Goal: Task Accomplishment & Management: Manage account settings

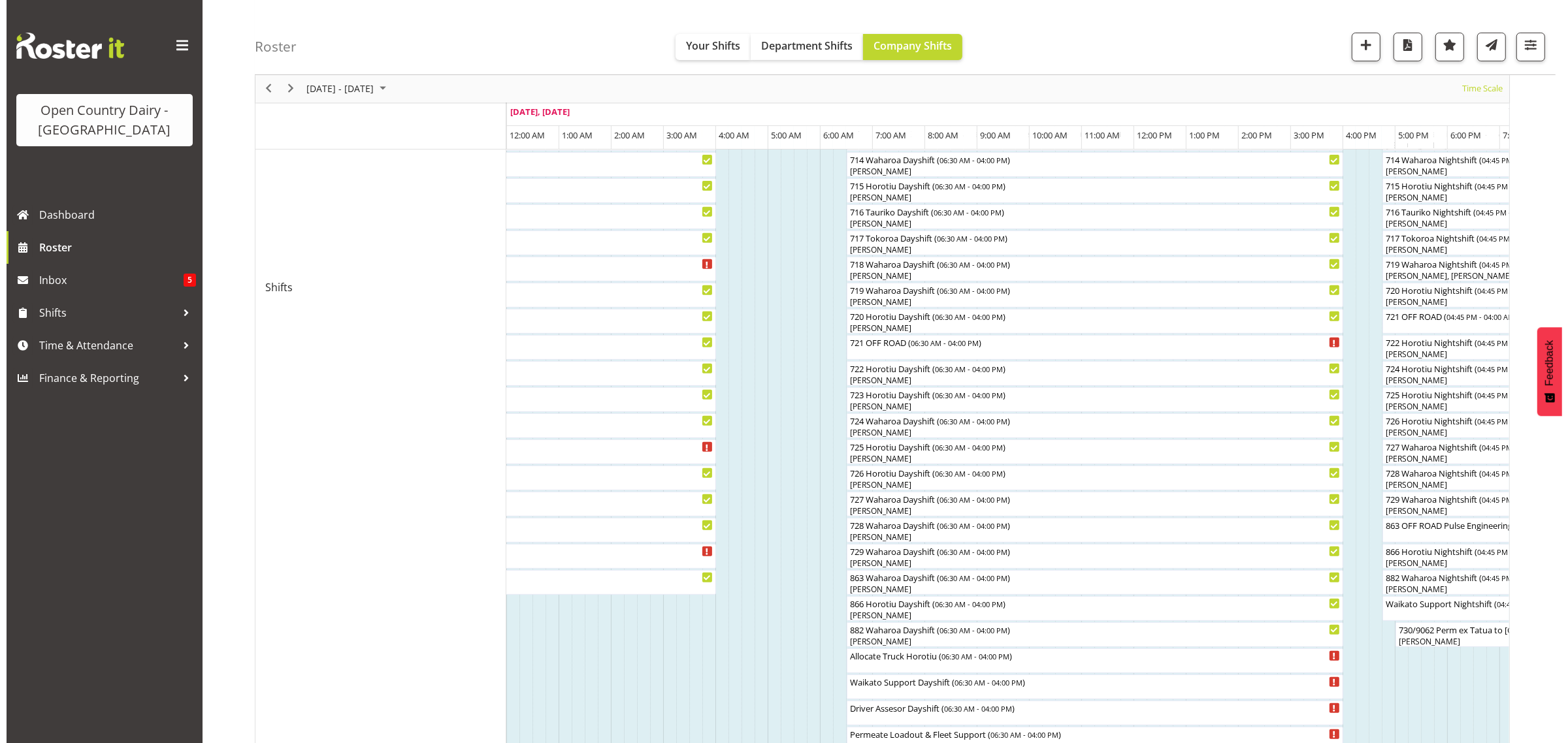
scroll to position [654, 0]
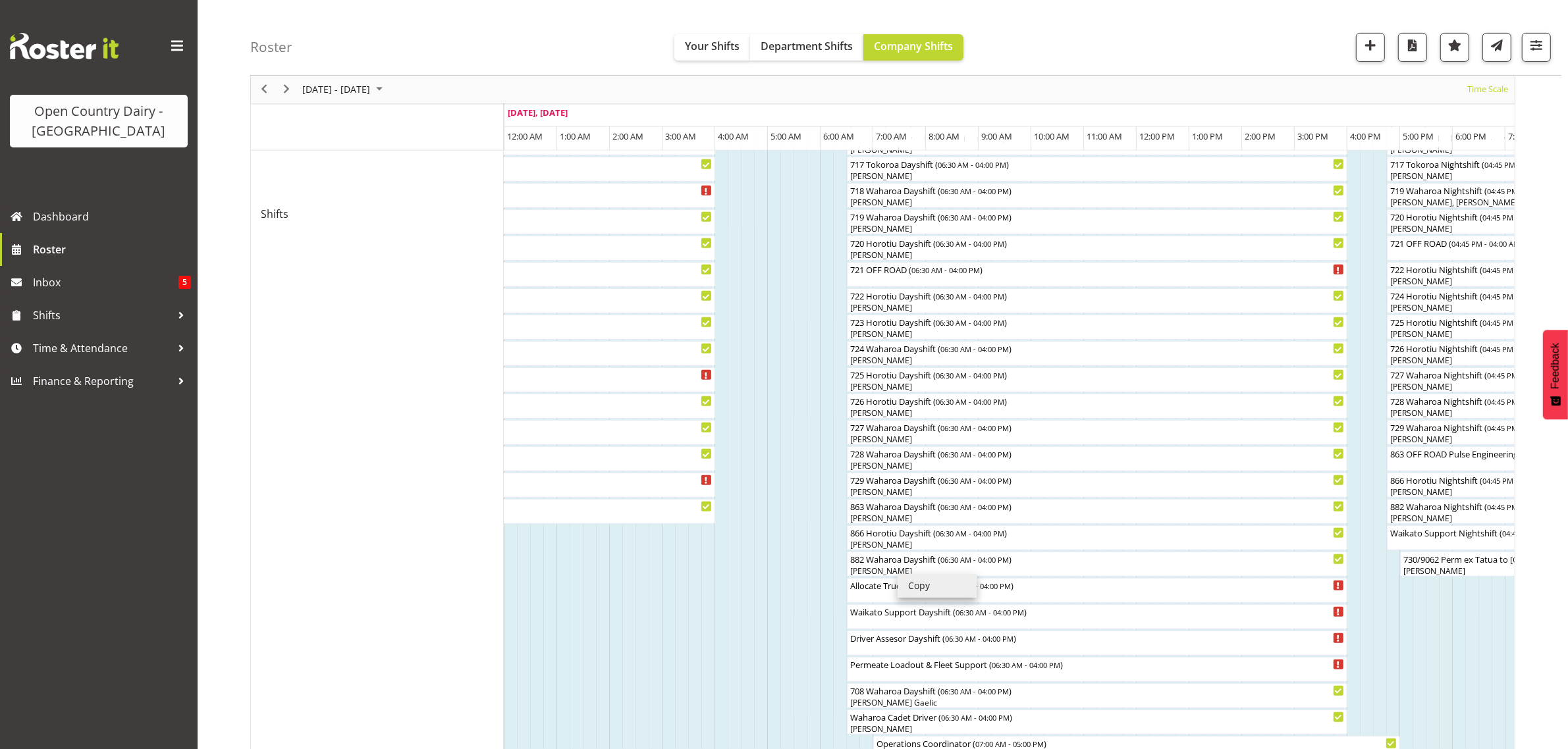
click at [1181, 630] on td "Timeline Week of August 20, 2025" at bounding box center [1181, 214] width 13 height 1329
click at [874, 570] on li "Copy" at bounding box center [913, 582] width 79 height 24
click at [874, 569] on div "[PERSON_NAME]" at bounding box center [1097, 571] width 495 height 12
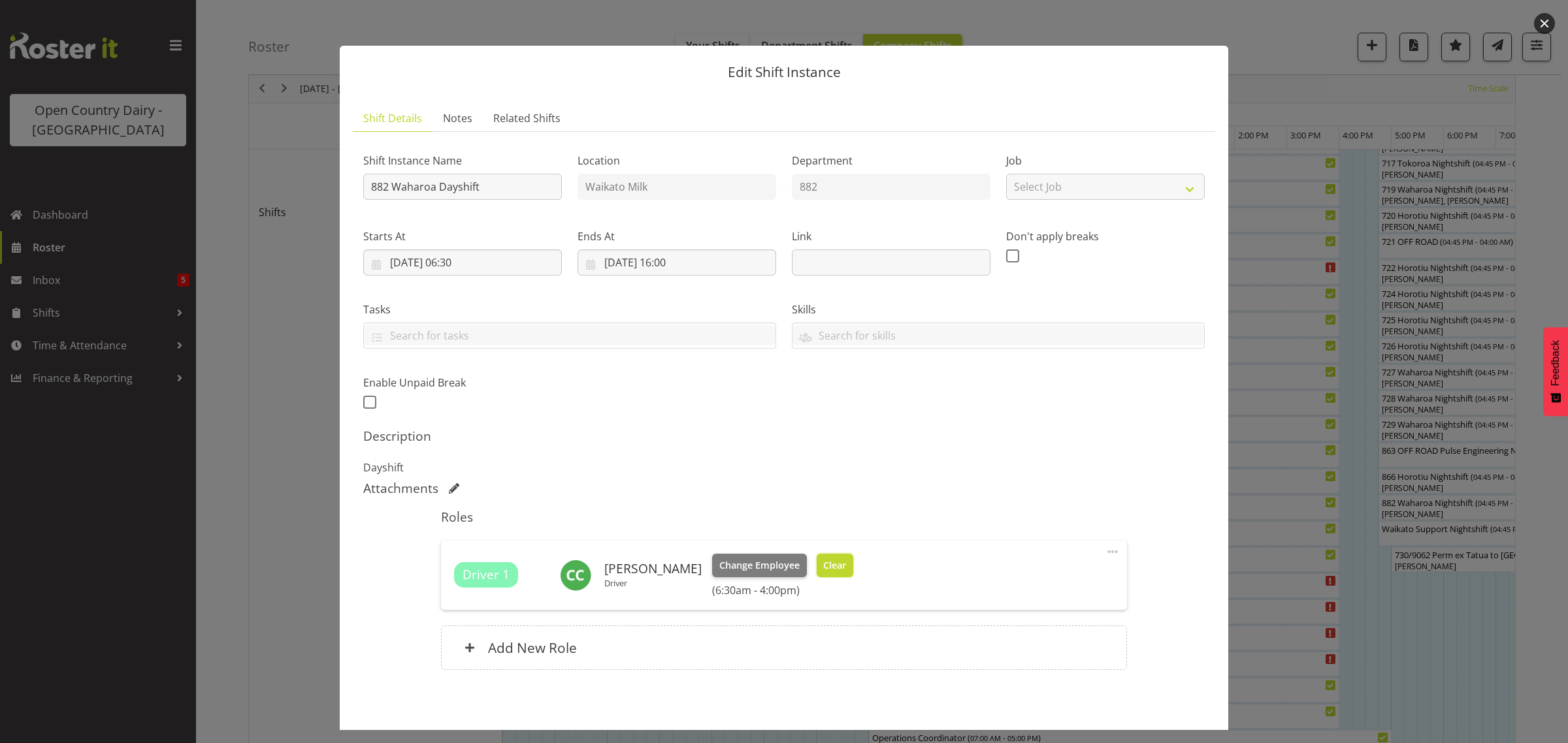
click at [824, 566] on span "Clear" at bounding box center [834, 565] width 23 height 14
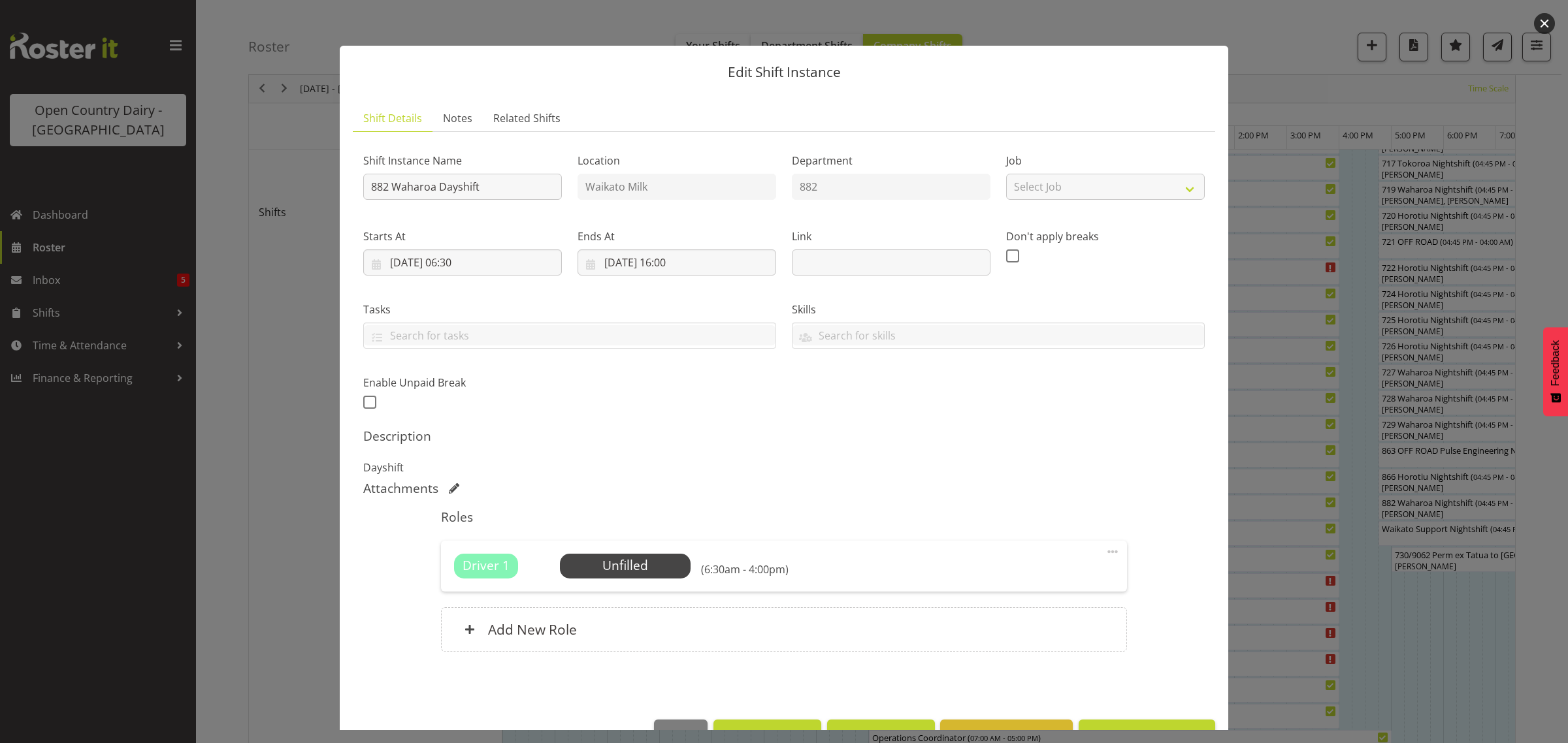
scroll to position [37, 0]
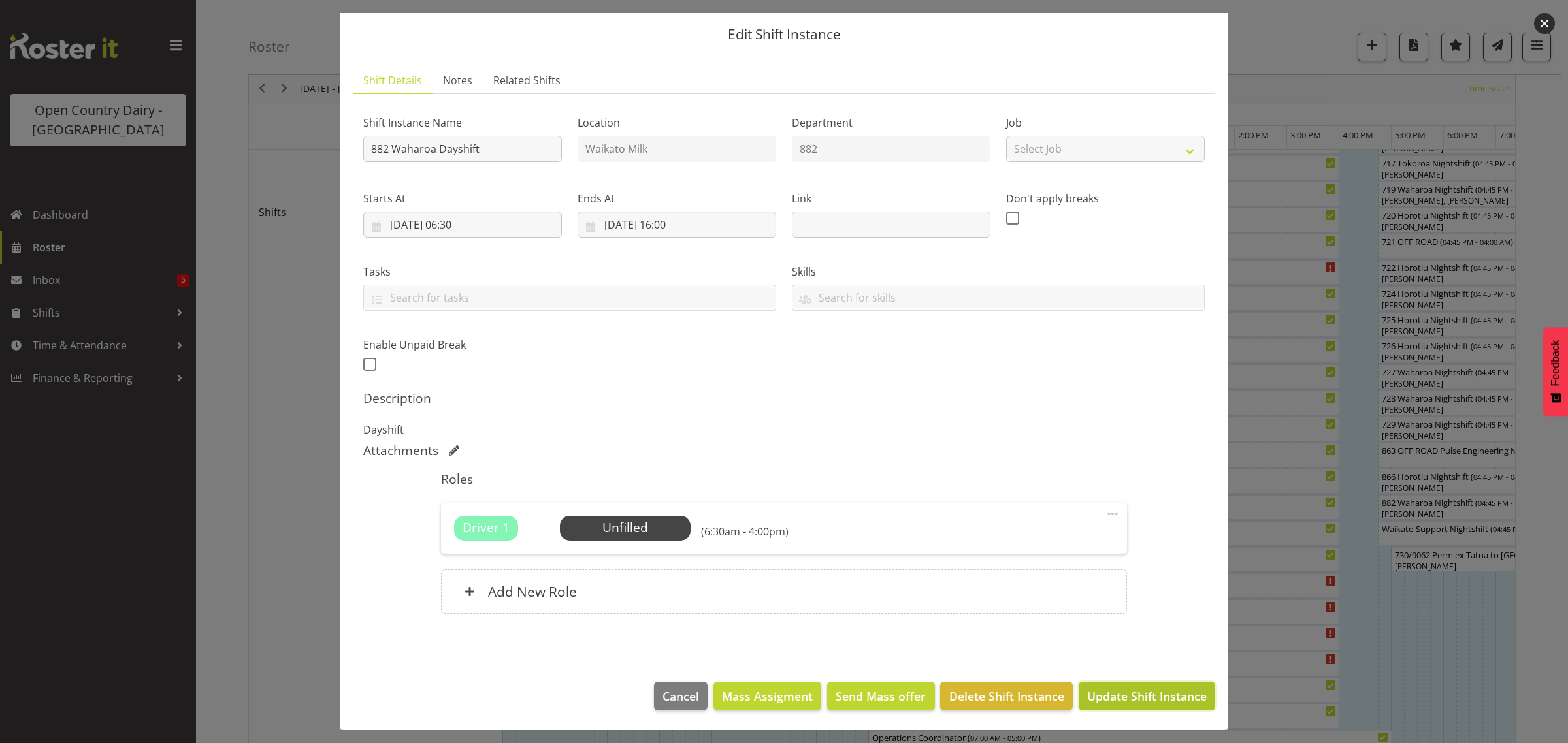
click at [1128, 700] on span "Update Shift Instance" at bounding box center [1147, 696] width 119 height 17
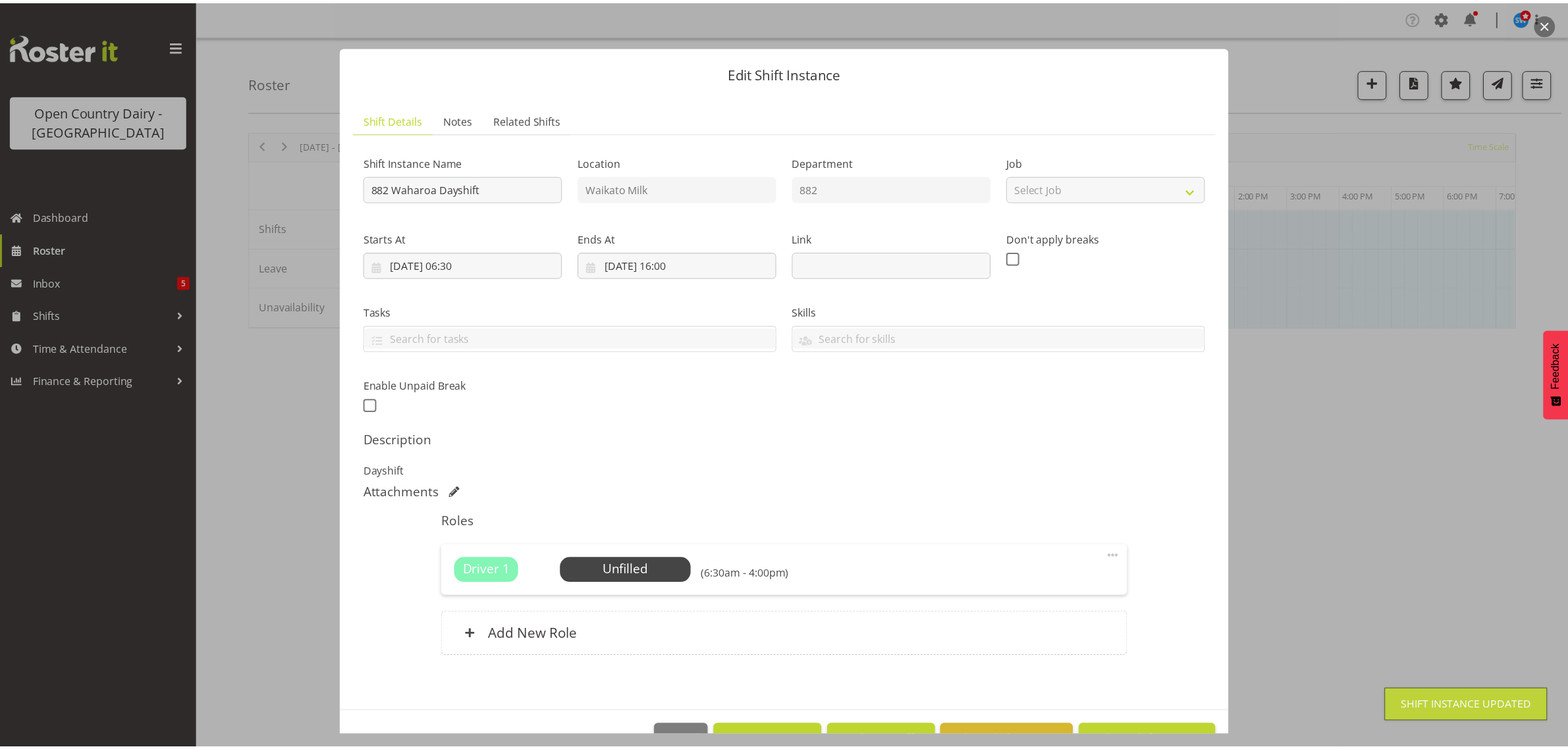
scroll to position [0, 0]
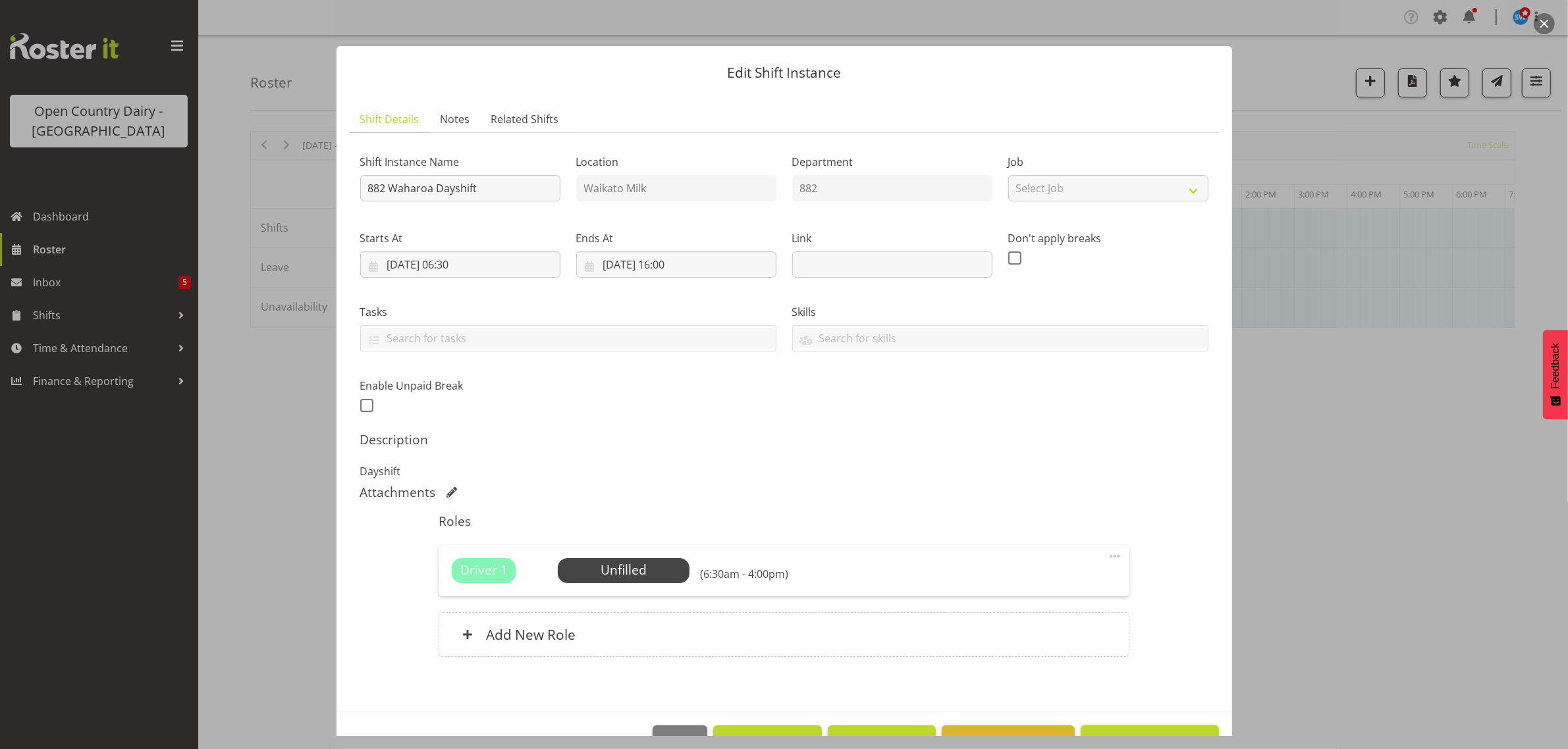
click at [1143, 732] on span "Update Shift Instance" at bounding box center [1150, 740] width 120 height 17
click at [1246, 686] on div "Edit Shift Instance Shift Details Notes Related Shifts Shift Instance Name 882 …" at bounding box center [784, 374] width 1568 height 749
click at [1325, 562] on div at bounding box center [784, 374] width 1568 height 749
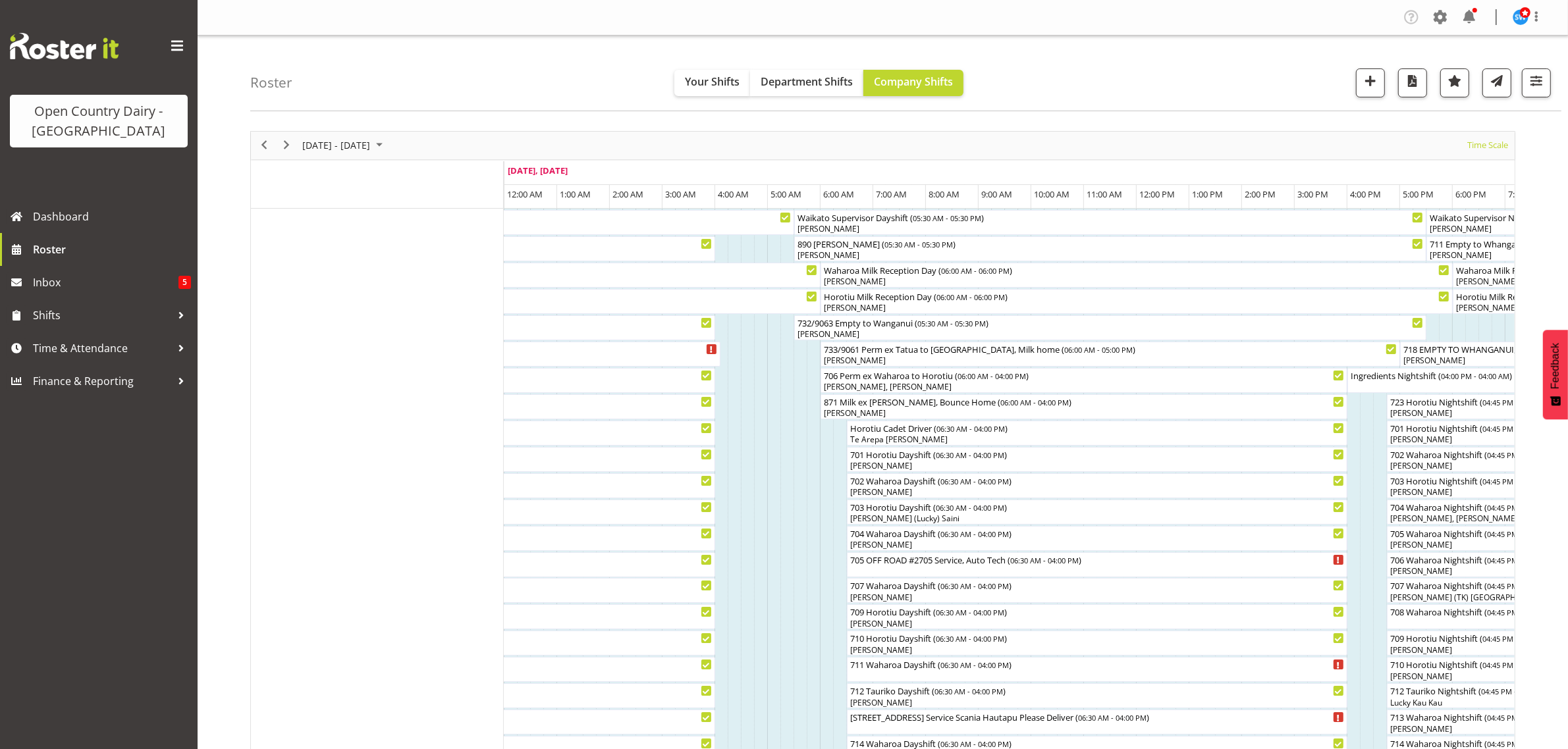
click at [231, 555] on div at bounding box center [784, 374] width 1568 height 749
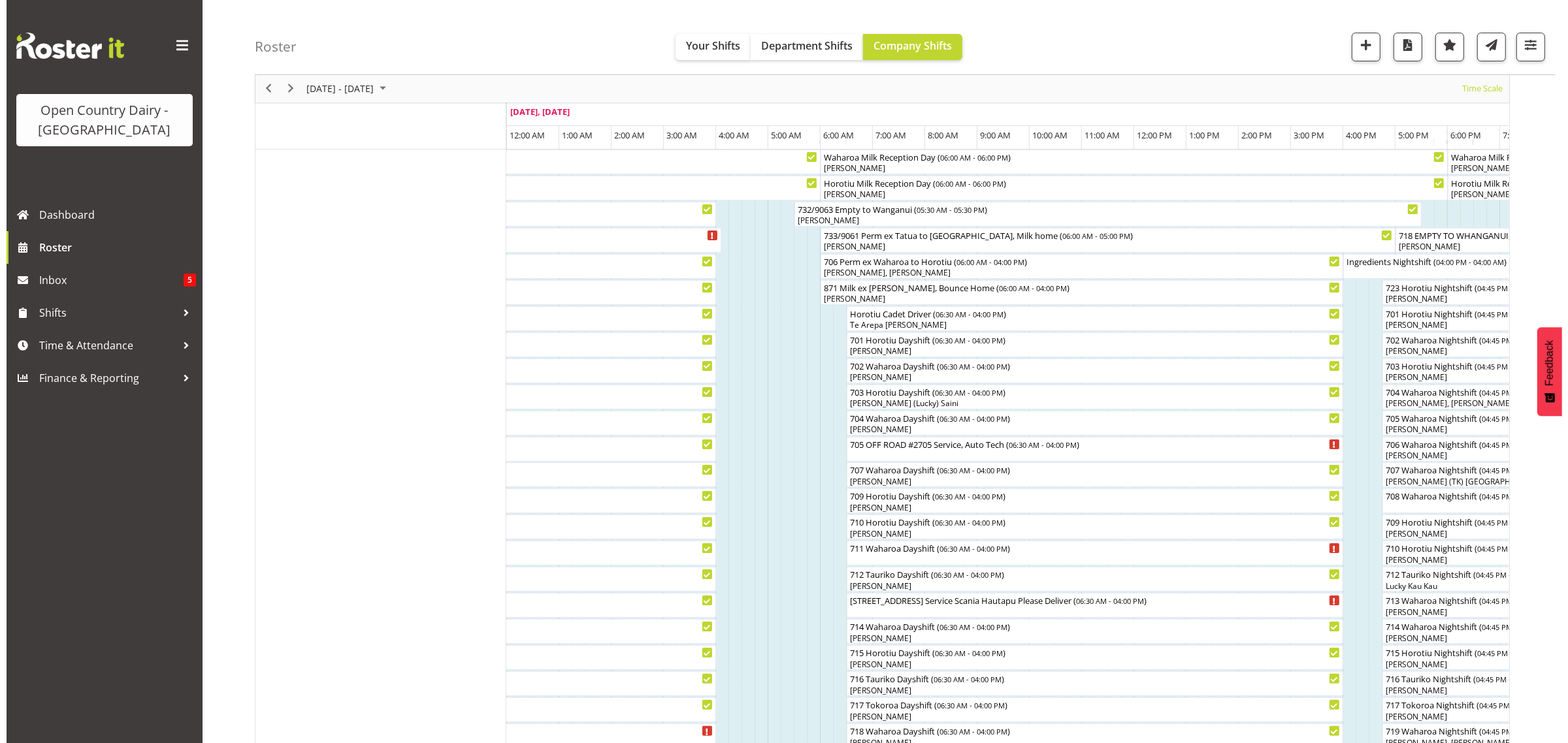
scroll to position [82, 0]
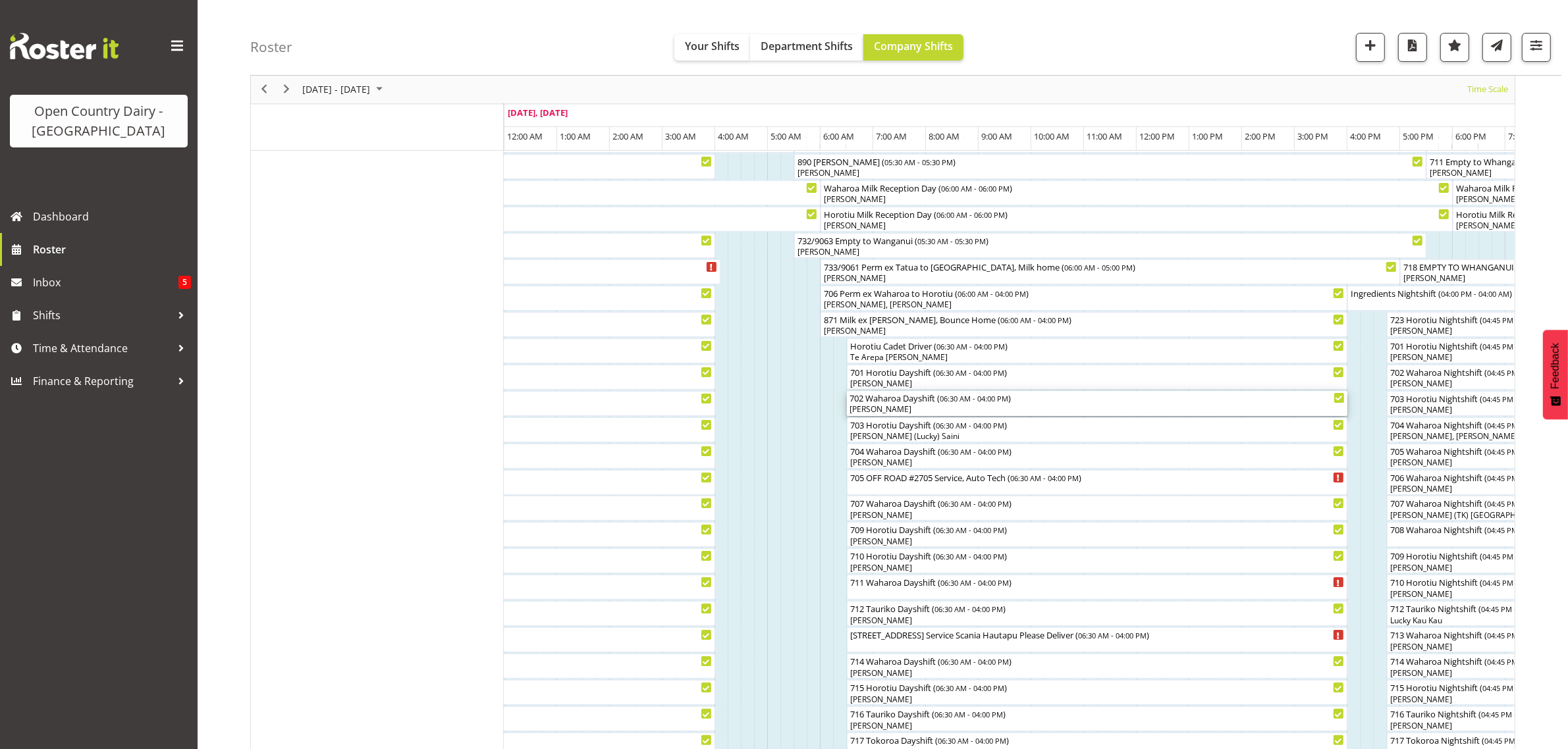
click at [888, 407] on div "[PERSON_NAME]" at bounding box center [1097, 410] width 495 height 12
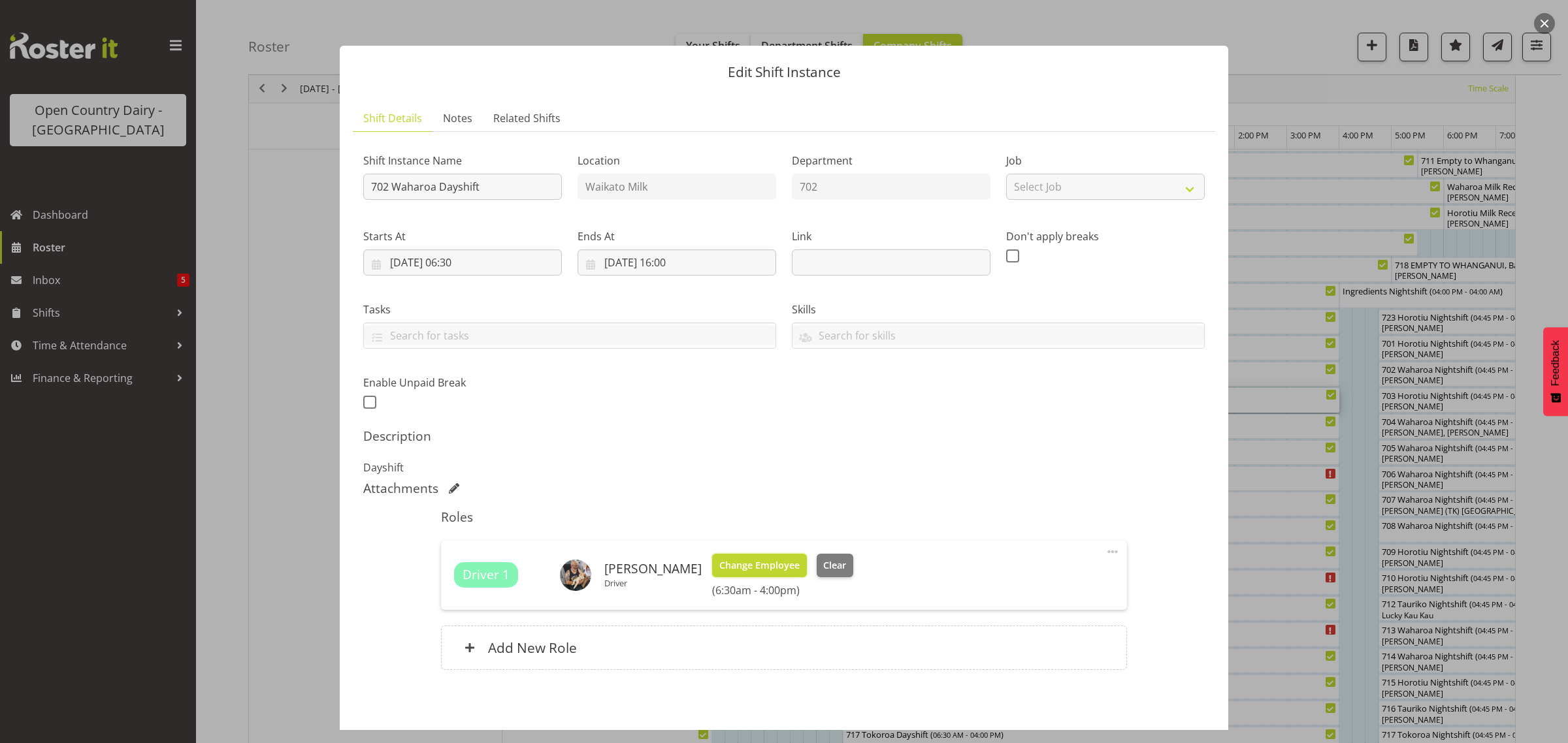
click at [737, 573] on span "Change Employee" at bounding box center [759, 565] width 80 height 14
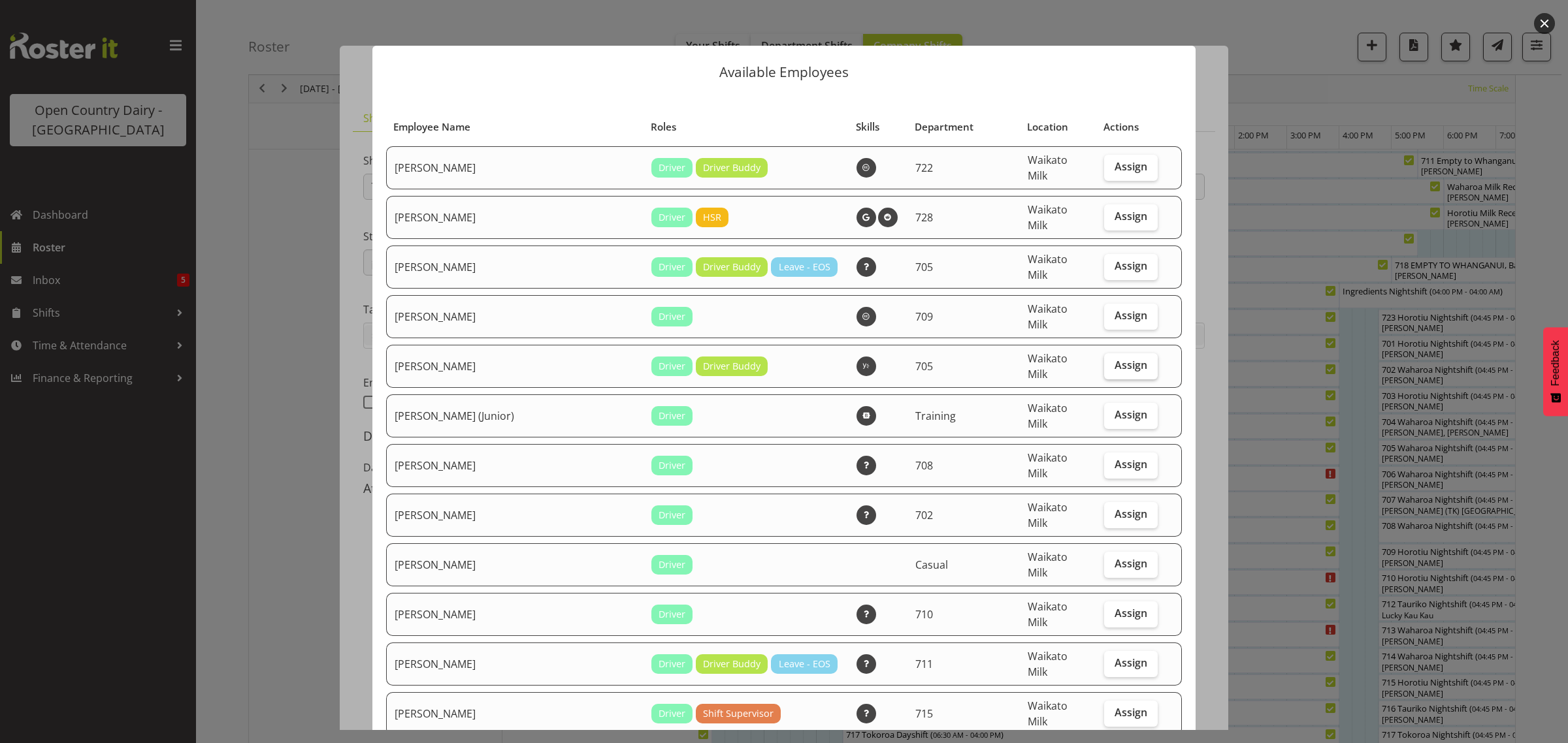
click at [1115, 359] on span "Assign" at bounding box center [1131, 365] width 32 height 13
click at [1104, 361] on input "Assign" at bounding box center [1109, 366] width 9 height 9
checkbox input "true"
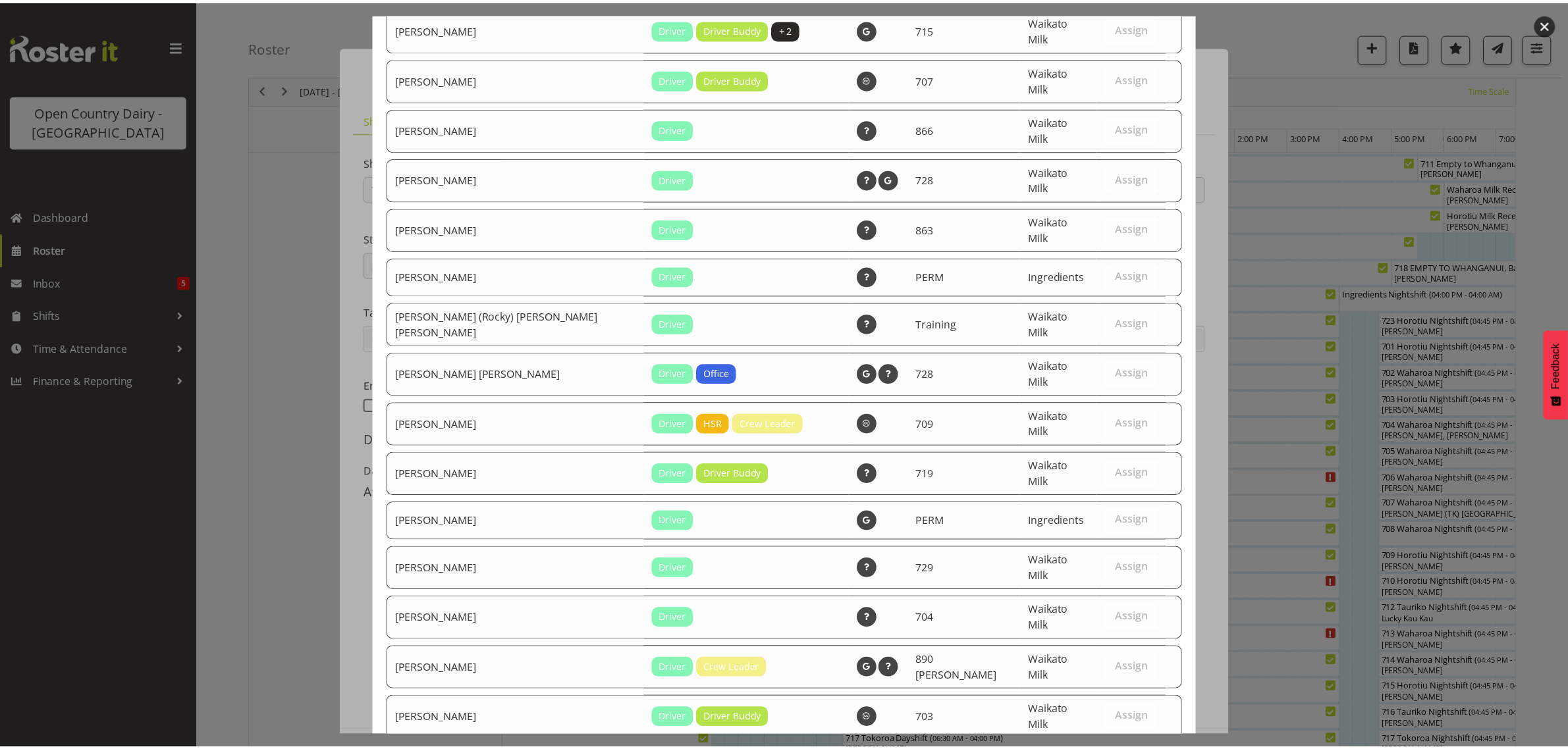
scroll to position [1335, 0]
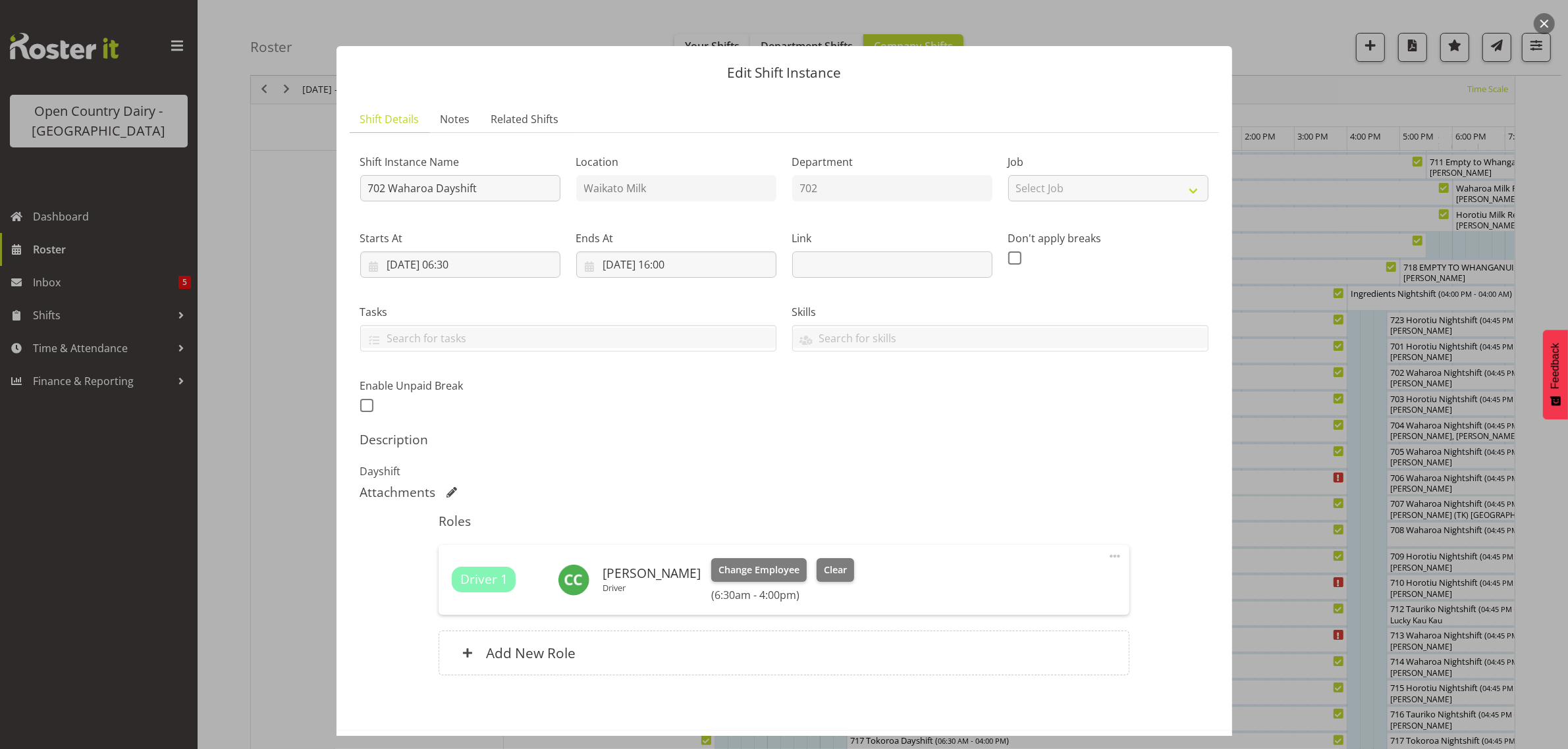
scroll to position [57, 0]
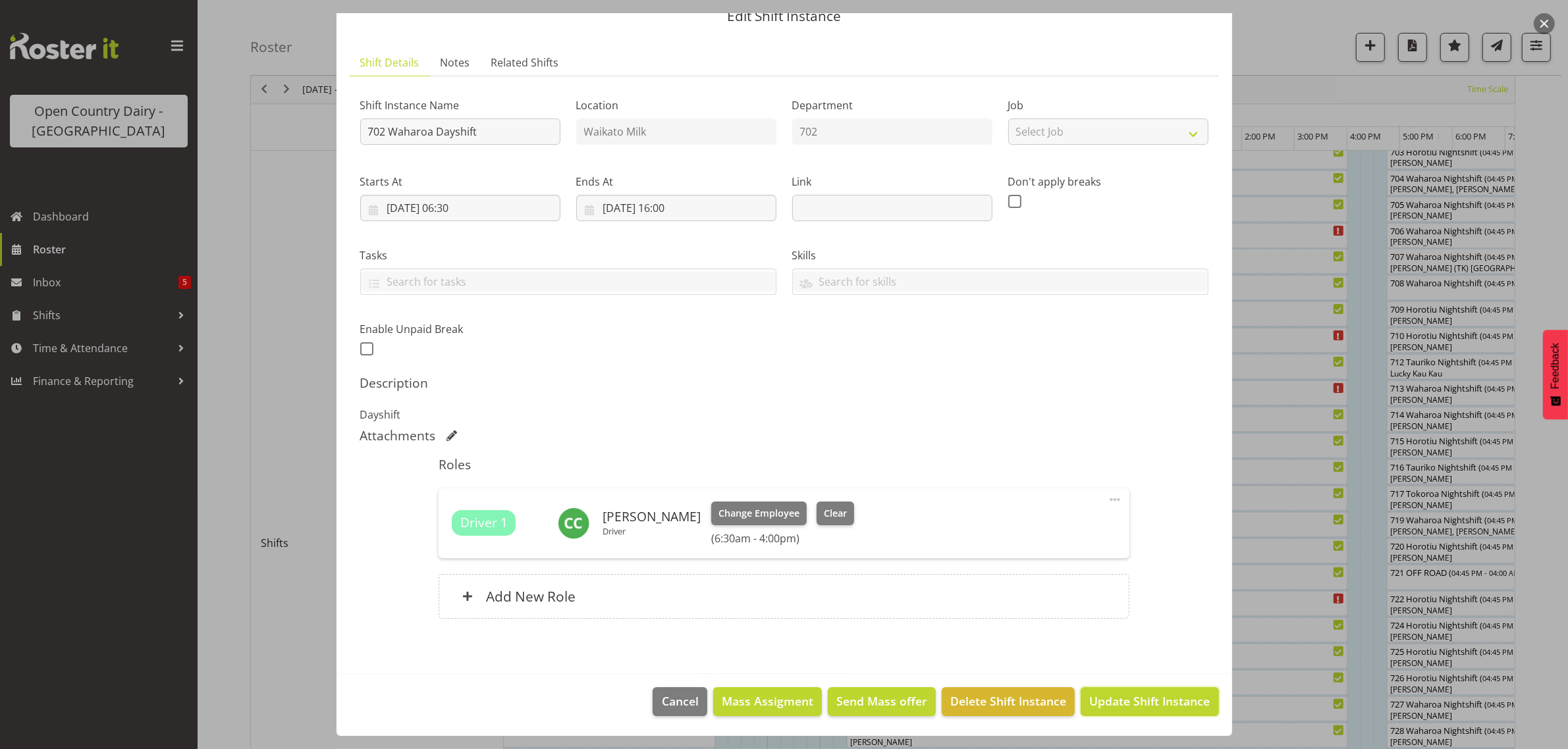
click at [1127, 706] on span "Update Shift Instance" at bounding box center [1150, 701] width 120 height 17
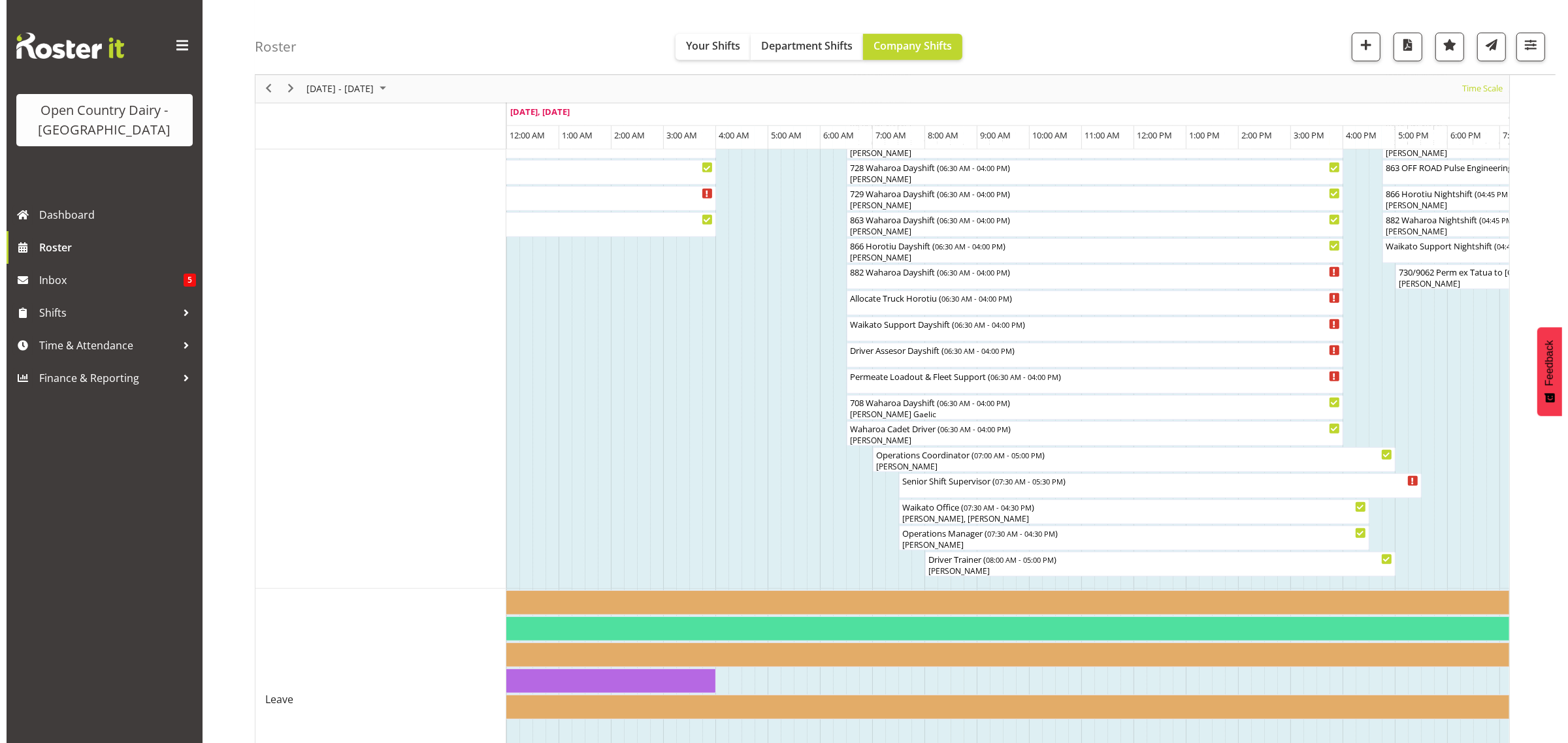
scroll to position [816, 0]
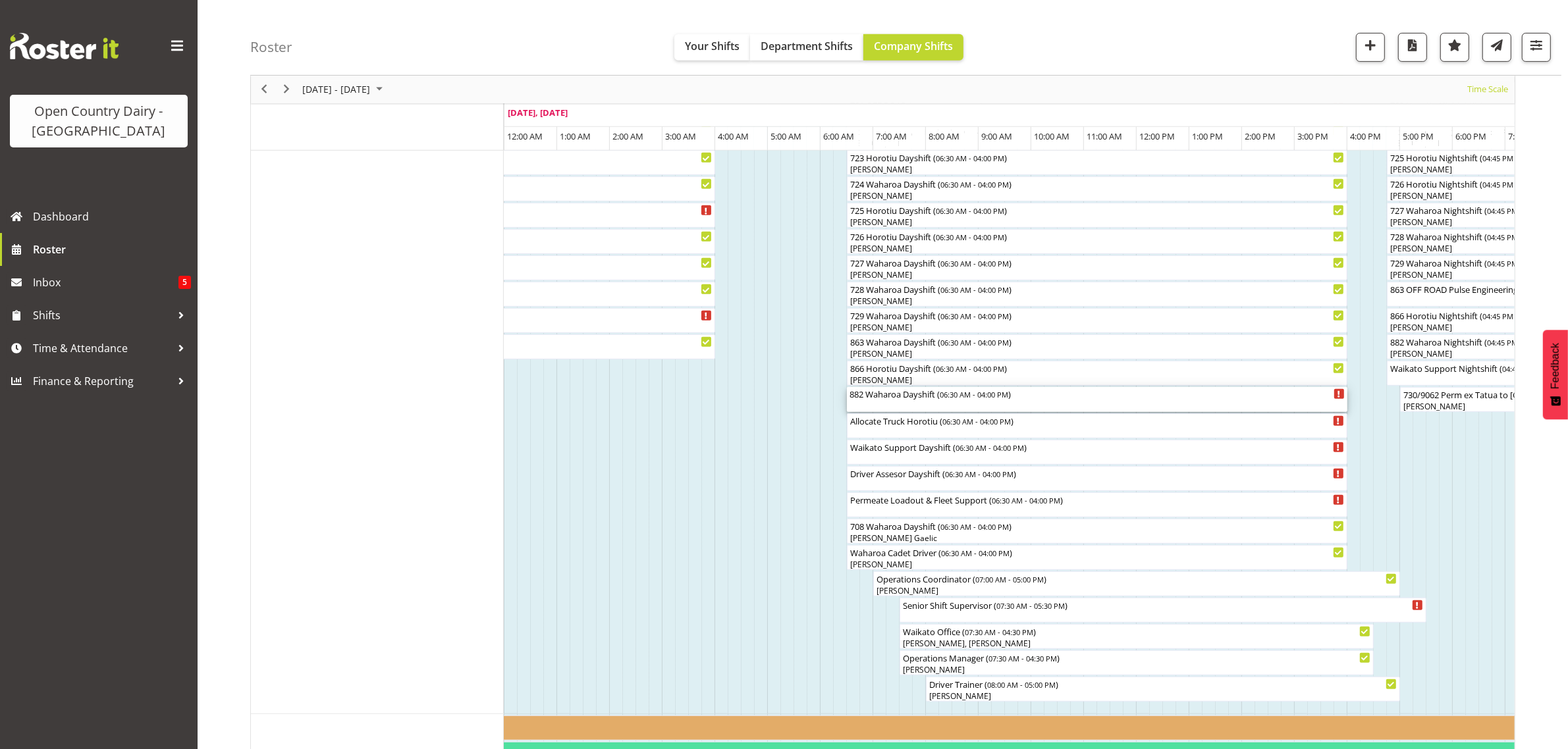
click at [887, 402] on div "882 Waharoa Dayshift ( 06:30 AM - 04:00 PM )" at bounding box center [1097, 399] width 495 height 25
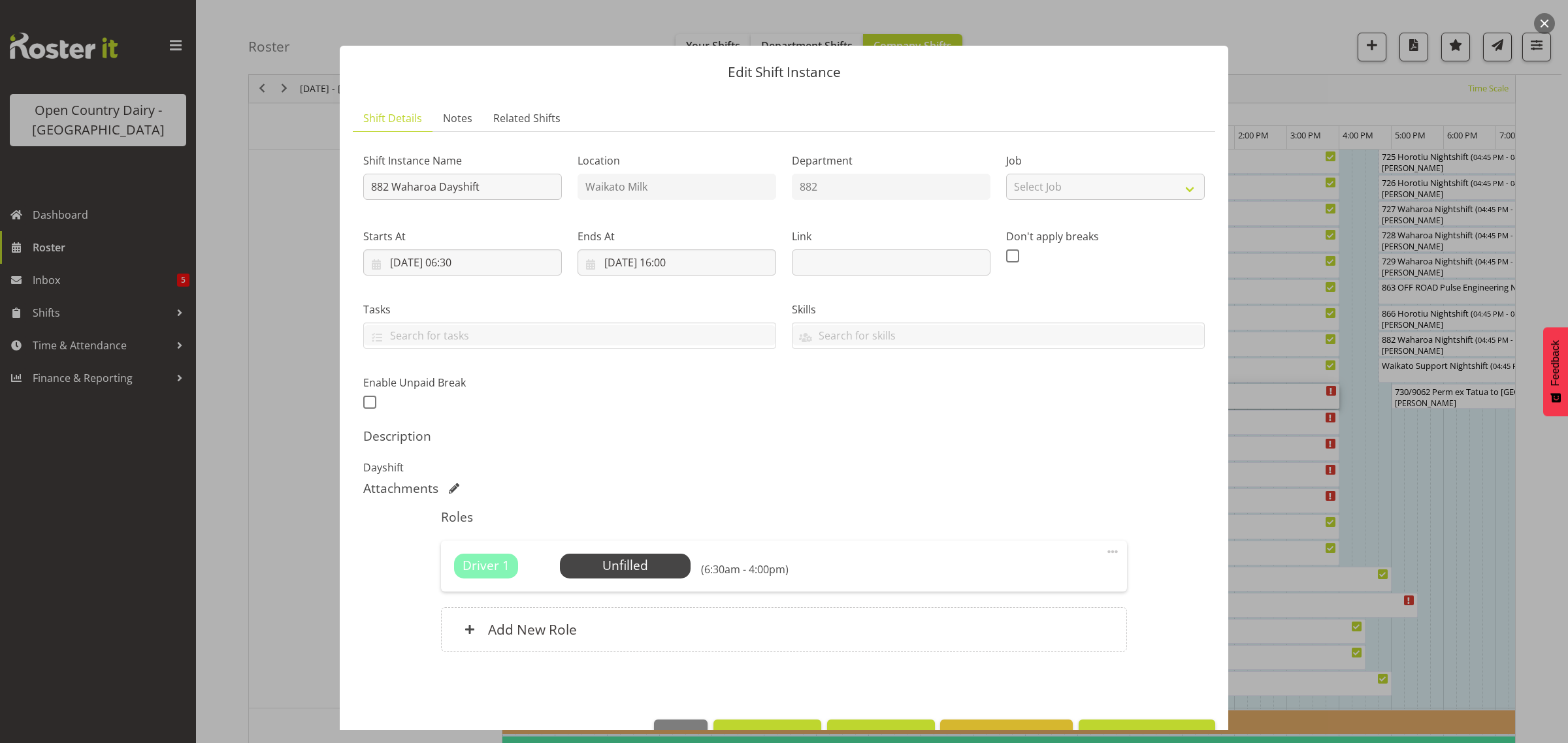
scroll to position [37, 0]
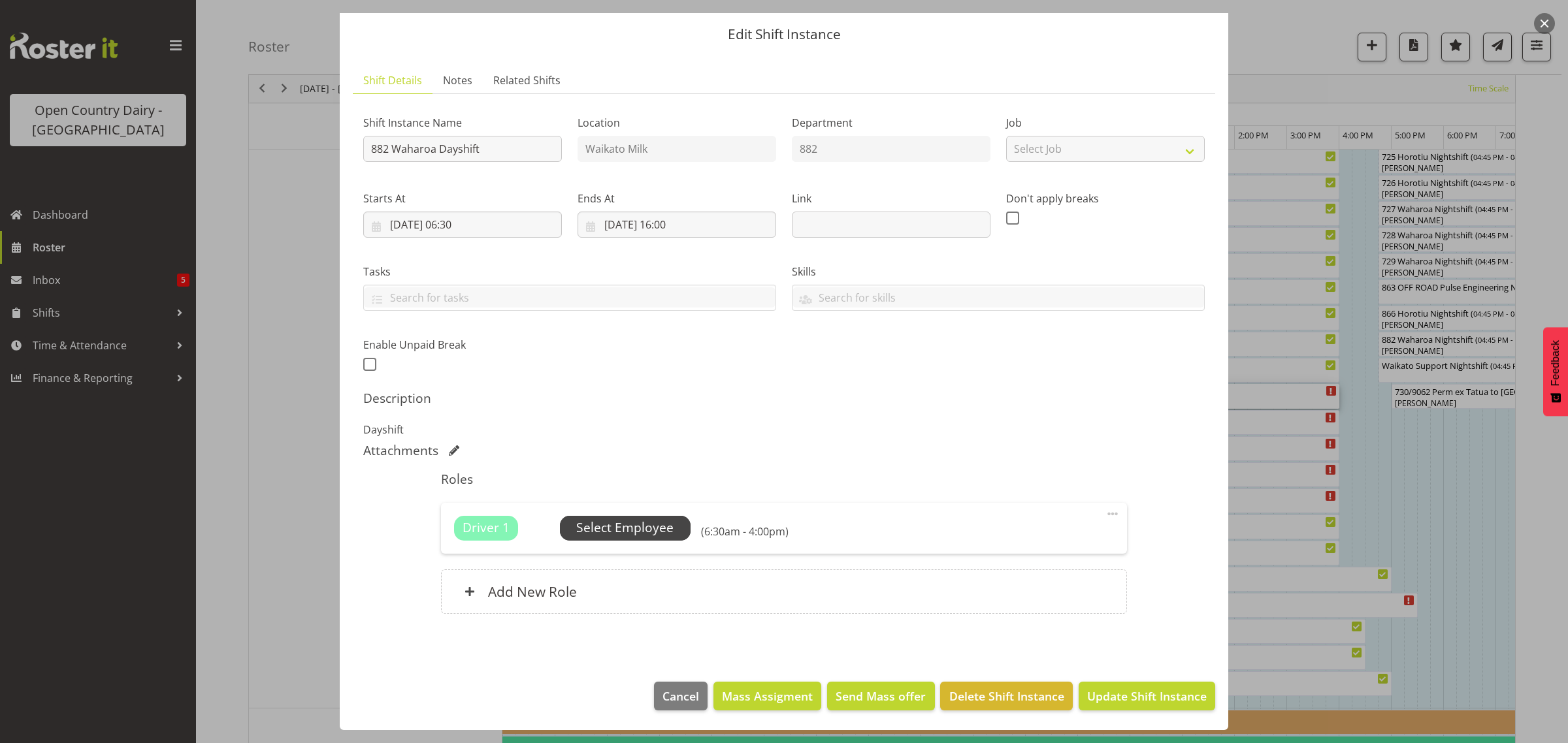
click at [639, 527] on span "Select Employee" at bounding box center [625, 528] width 97 height 19
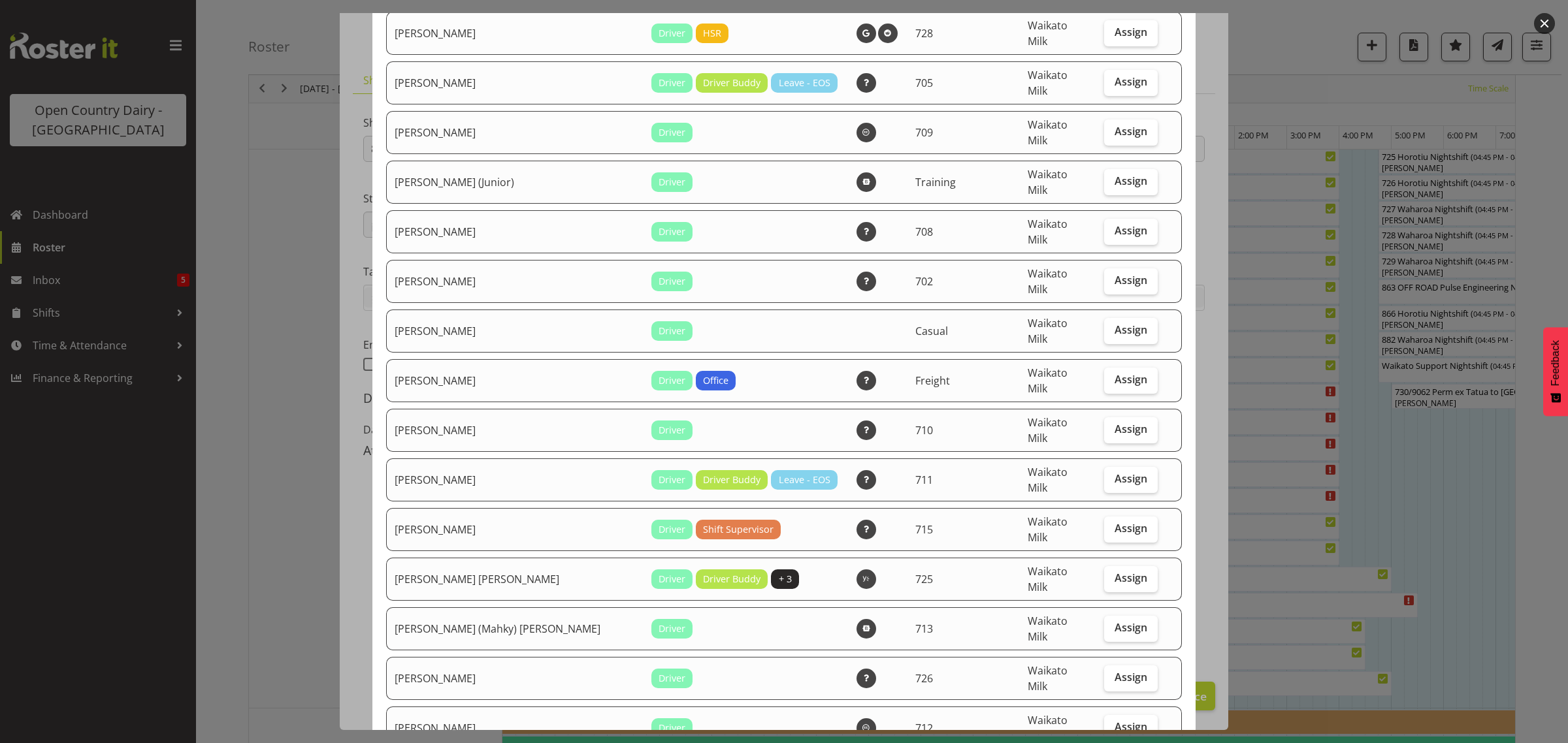
scroll to position [164, 0]
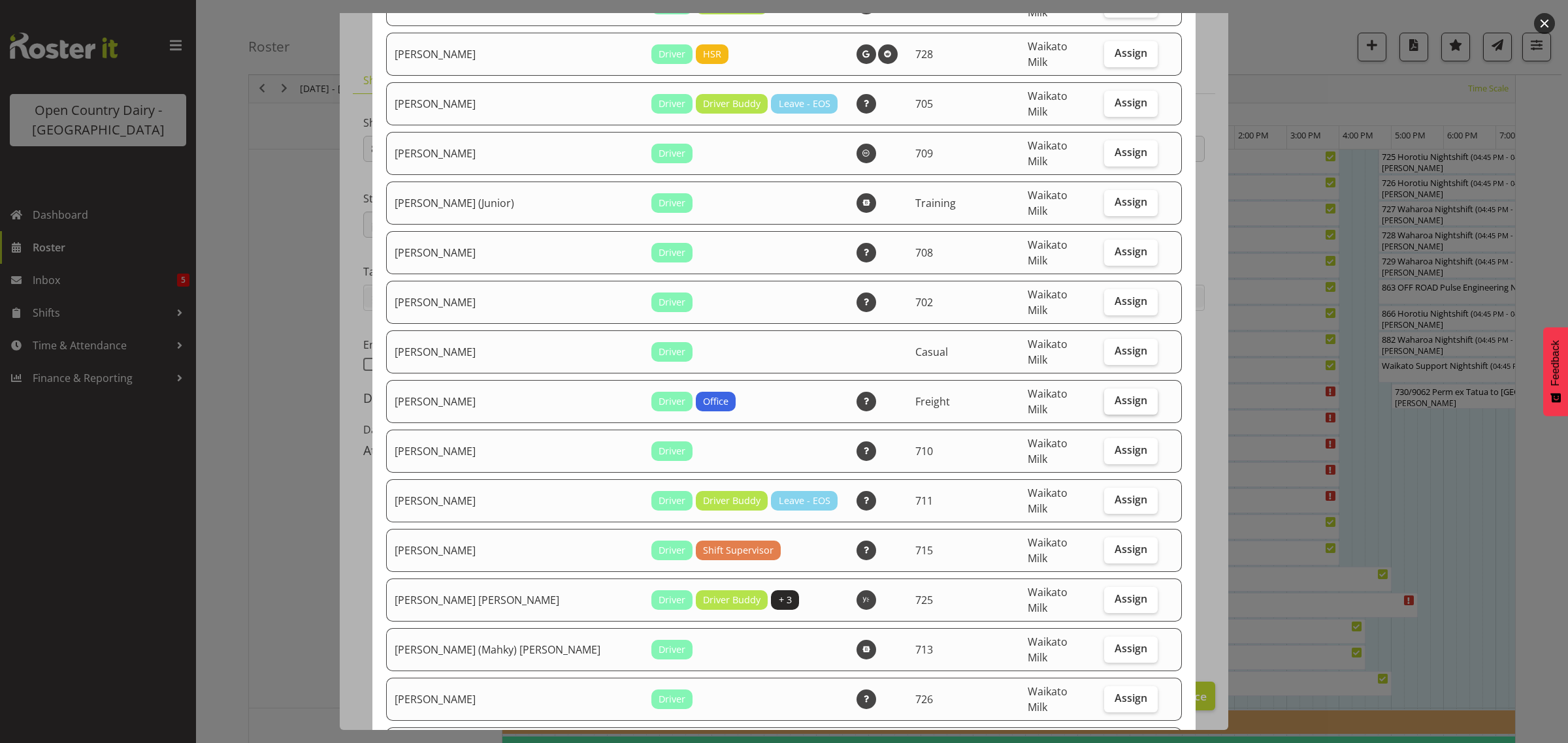
click at [1115, 394] on span "Assign" at bounding box center [1131, 400] width 32 height 13
click at [1104, 396] on input "Assign" at bounding box center [1109, 400] width 9 height 9
checkbox input "true"
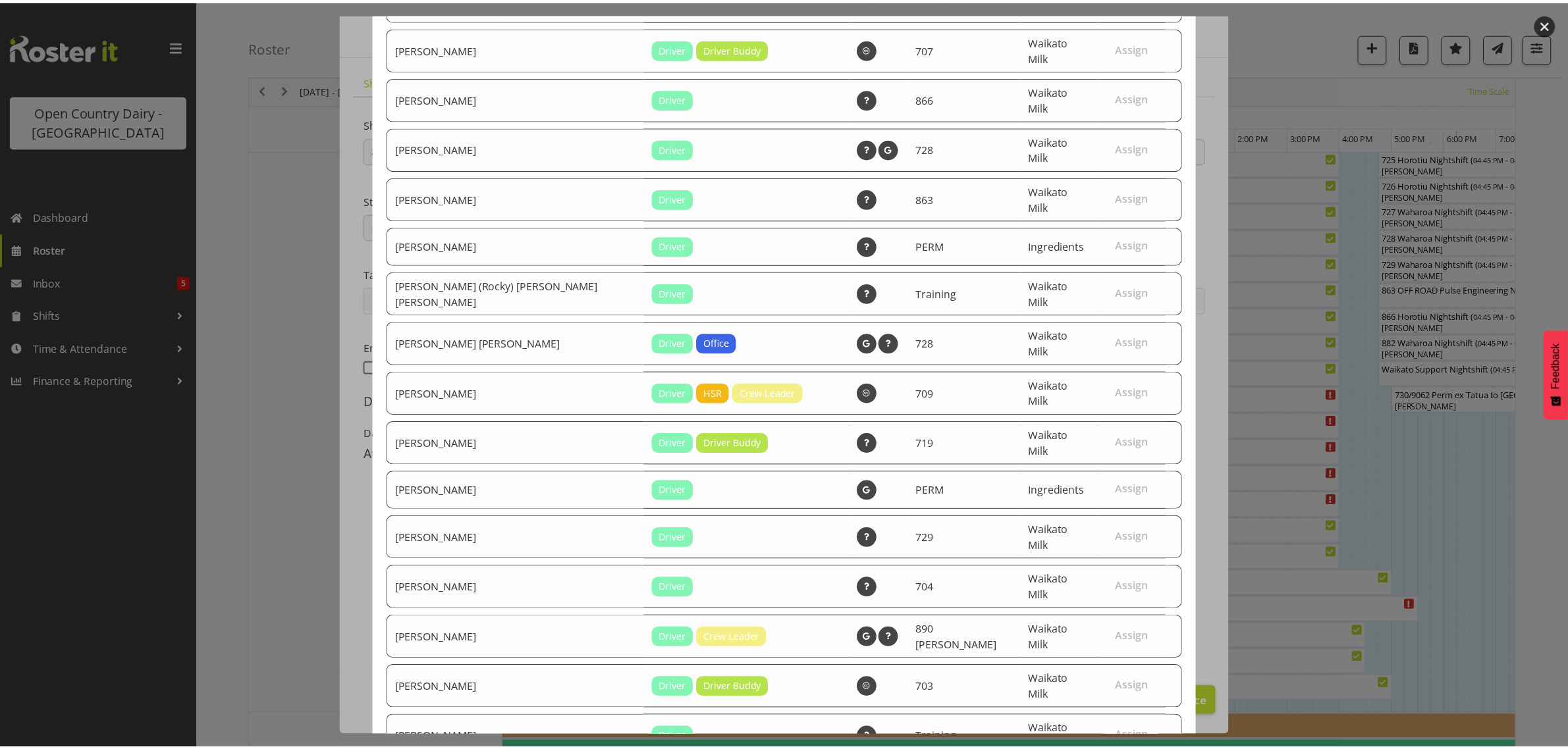
scroll to position [1335, 0]
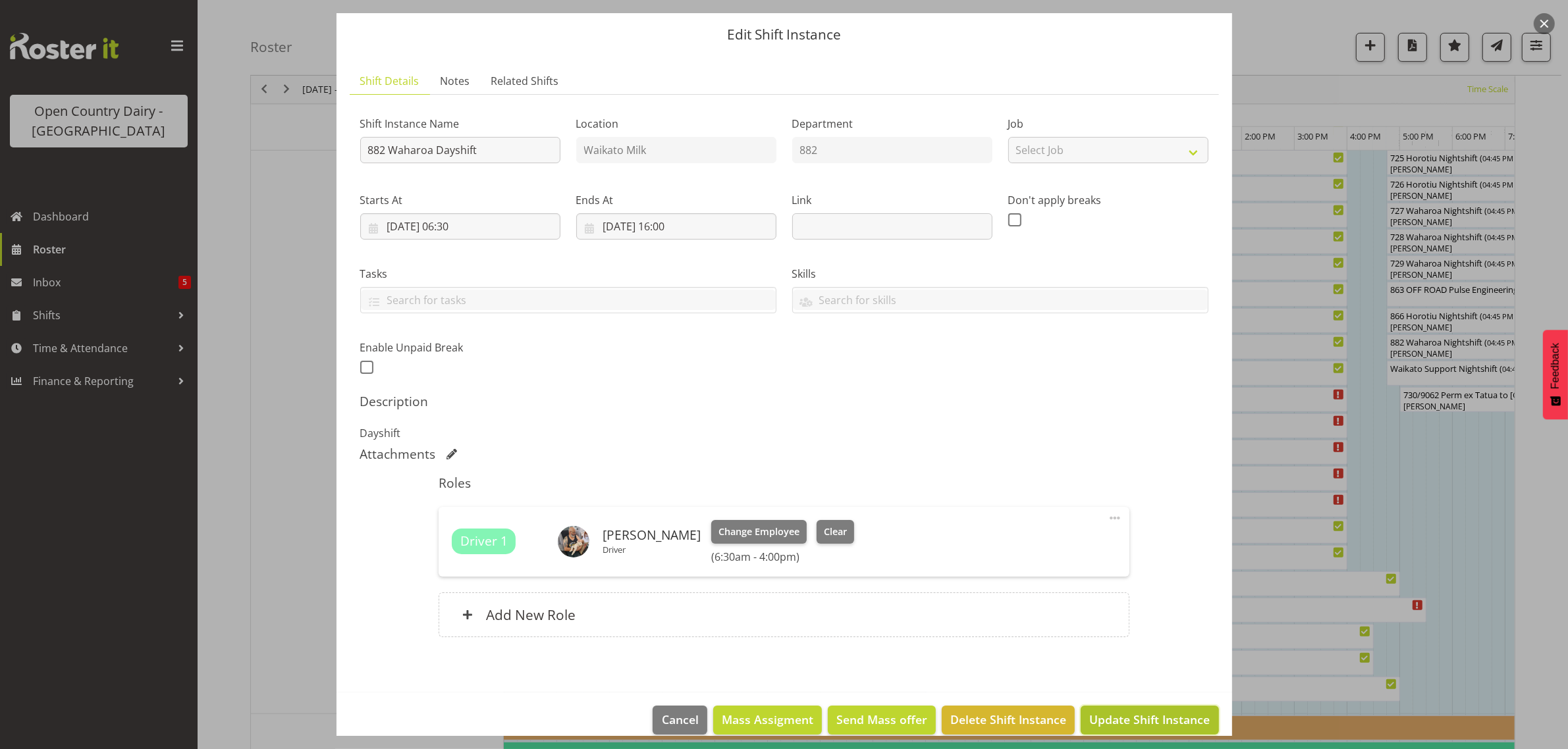
click at [1161, 722] on span "Update Shift Instance" at bounding box center [1150, 720] width 120 height 17
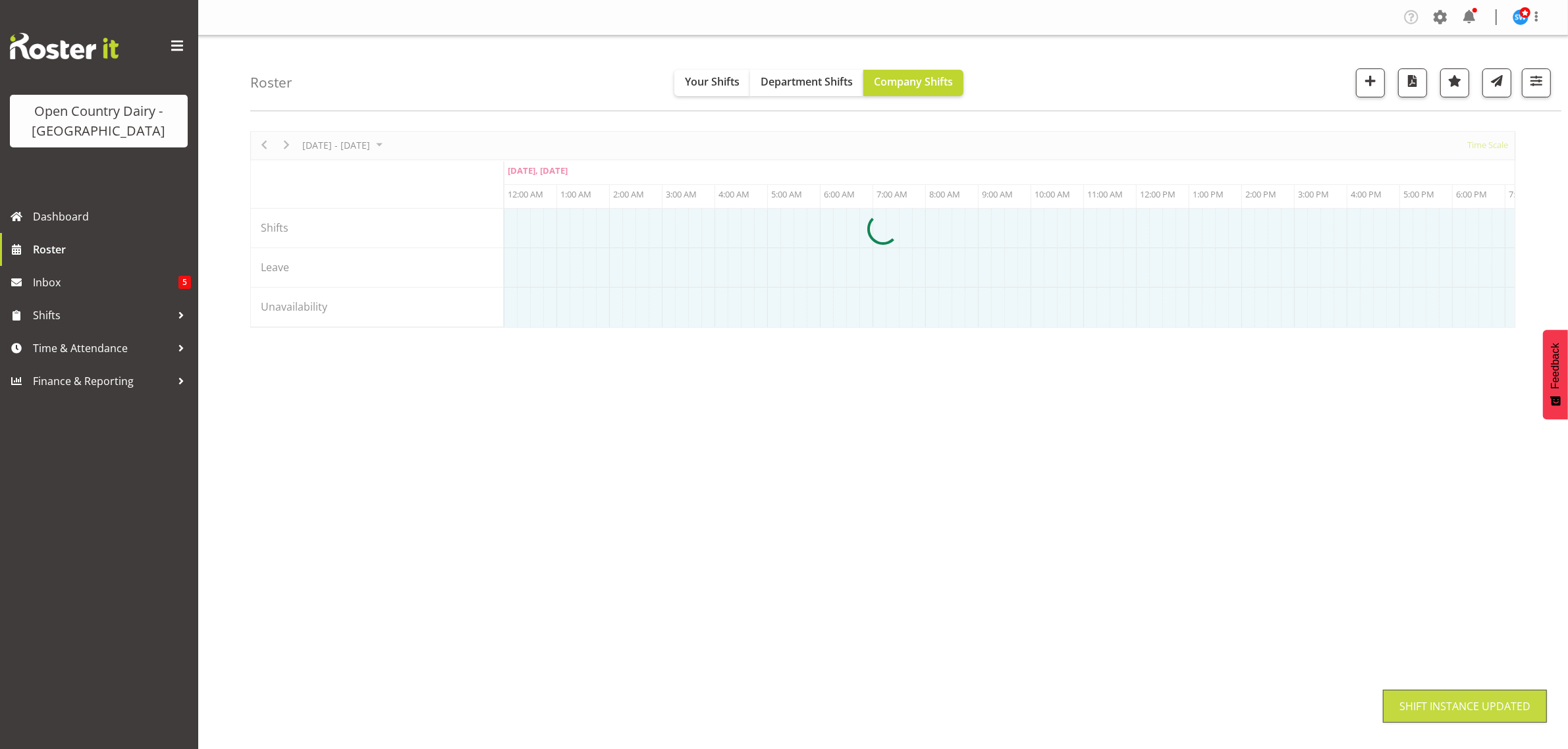
scroll to position [0, 0]
